Goal: Transaction & Acquisition: Download file/media

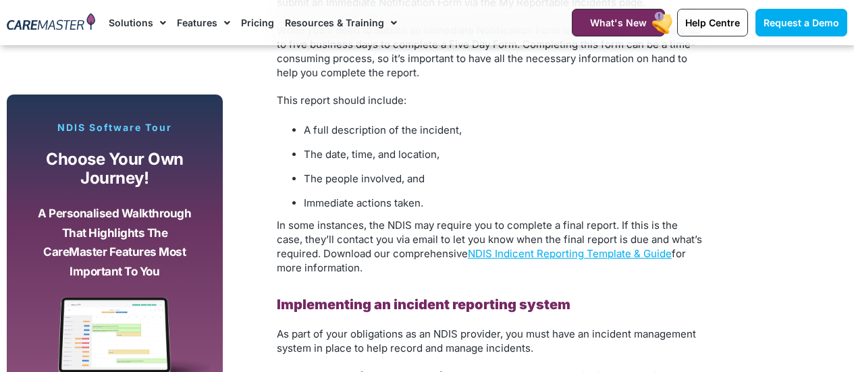
scroll to position [2362, 0]
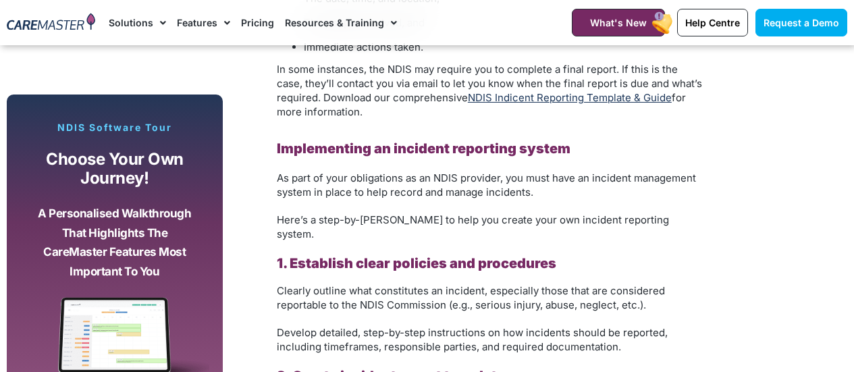
click at [618, 103] on link "NDIS Indicent Reporting Template & Guide" at bounding box center [570, 97] width 204 height 13
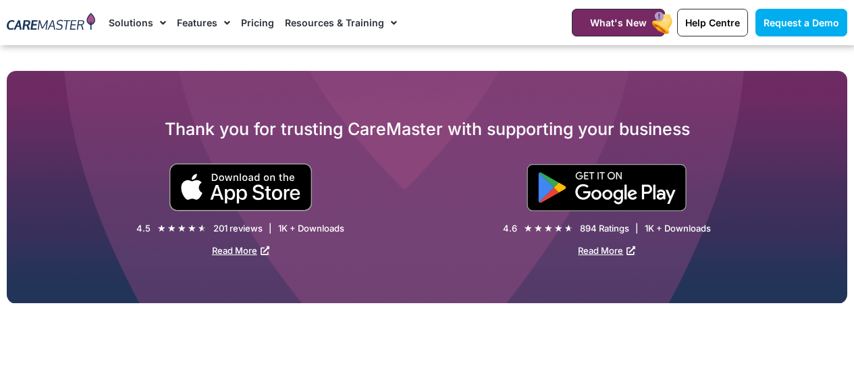
scroll to position [337, 0]
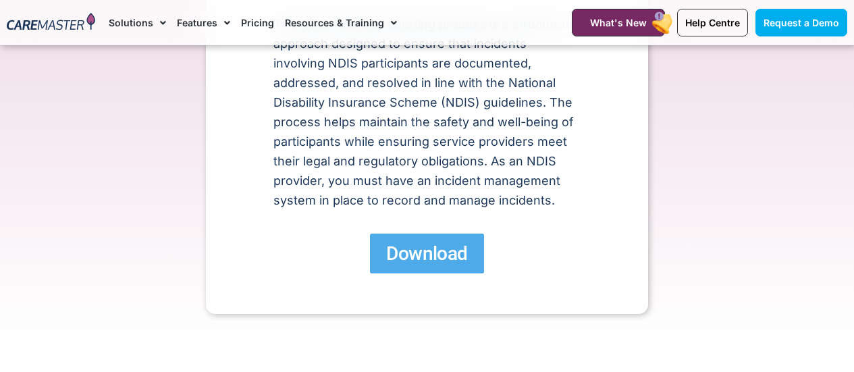
click at [452, 259] on span "Download" at bounding box center [426, 254] width 81 height 24
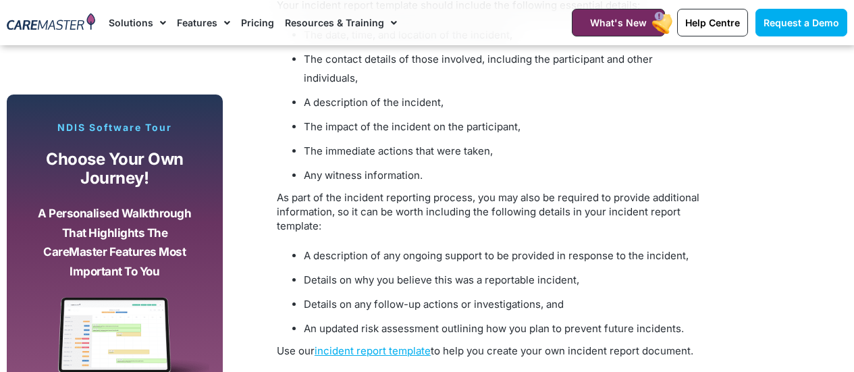
scroll to position [3599, 0]
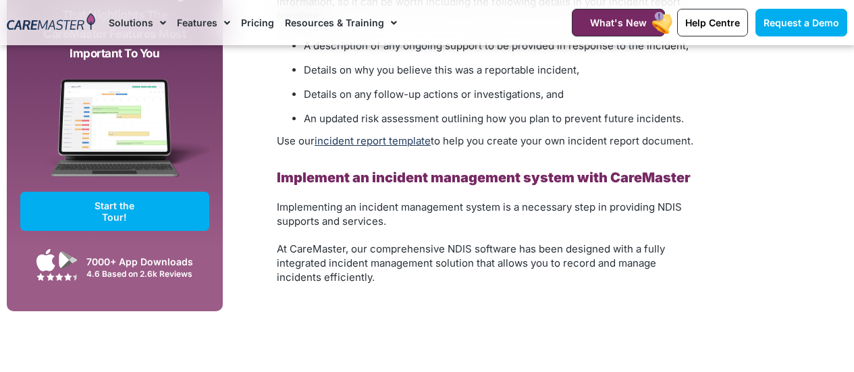
click at [359, 134] on link "incident report template" at bounding box center [372, 140] width 116 height 13
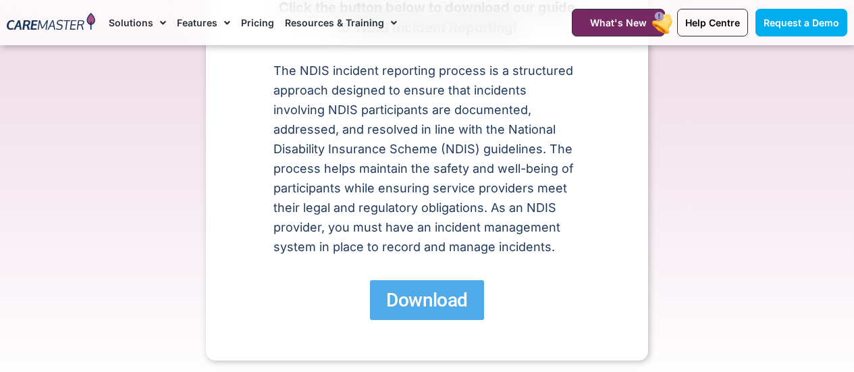
scroll to position [225, 0]
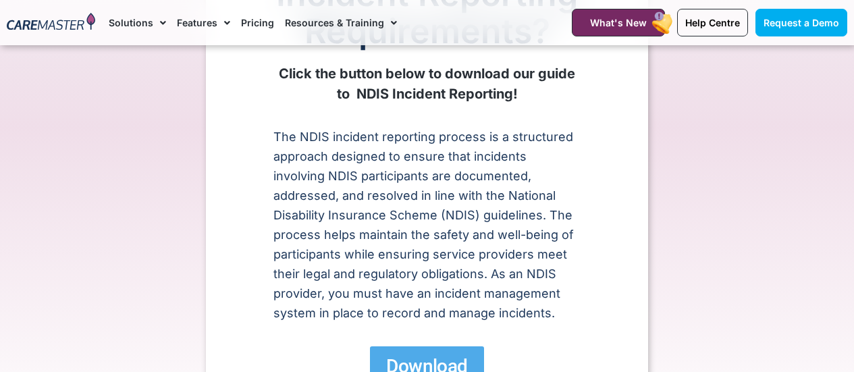
click at [451, 346] on link "Download" at bounding box center [426, 366] width 113 height 40
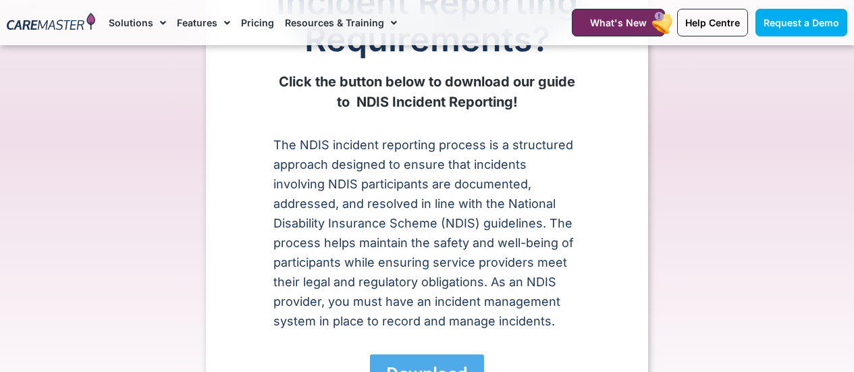
scroll to position [225, 0]
